Goal: Transaction & Acquisition: Obtain resource

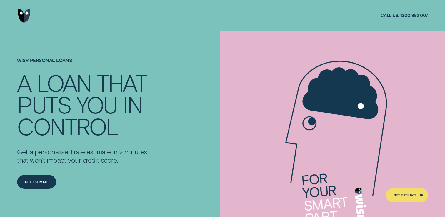
scroll to position [59, 0]
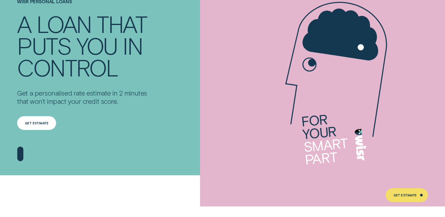
click at [36, 119] on div "Get Estimate" at bounding box center [36, 123] width 39 height 14
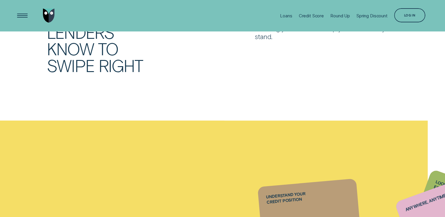
scroll to position [235, 0]
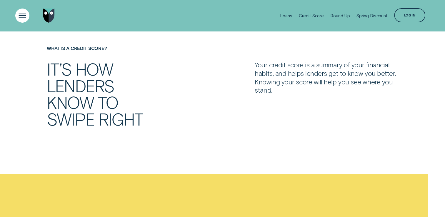
click at [26, 13] on div "Open Menu" at bounding box center [22, 16] width 20 height 20
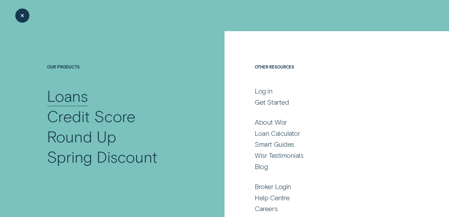
click at [62, 100] on div "Loans" at bounding box center [67, 96] width 41 height 20
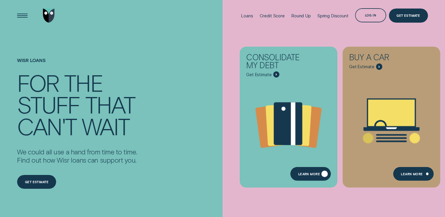
click at [309, 172] on div "Learn more" at bounding box center [310, 174] width 41 height 14
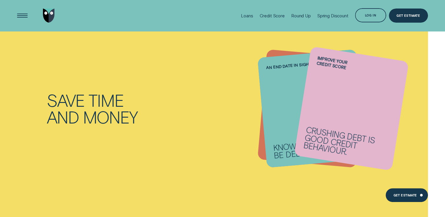
scroll to position [412, 0]
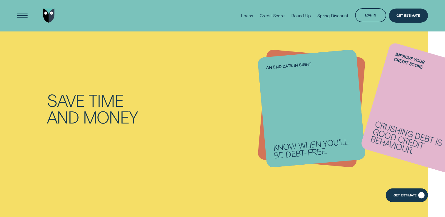
drag, startPoint x: 401, startPoint y: 192, endPoint x: 396, endPoint y: 190, distance: 5.3
click at [401, 192] on div "Get Estimate" at bounding box center [407, 195] width 42 height 14
